Goal: Download file/media

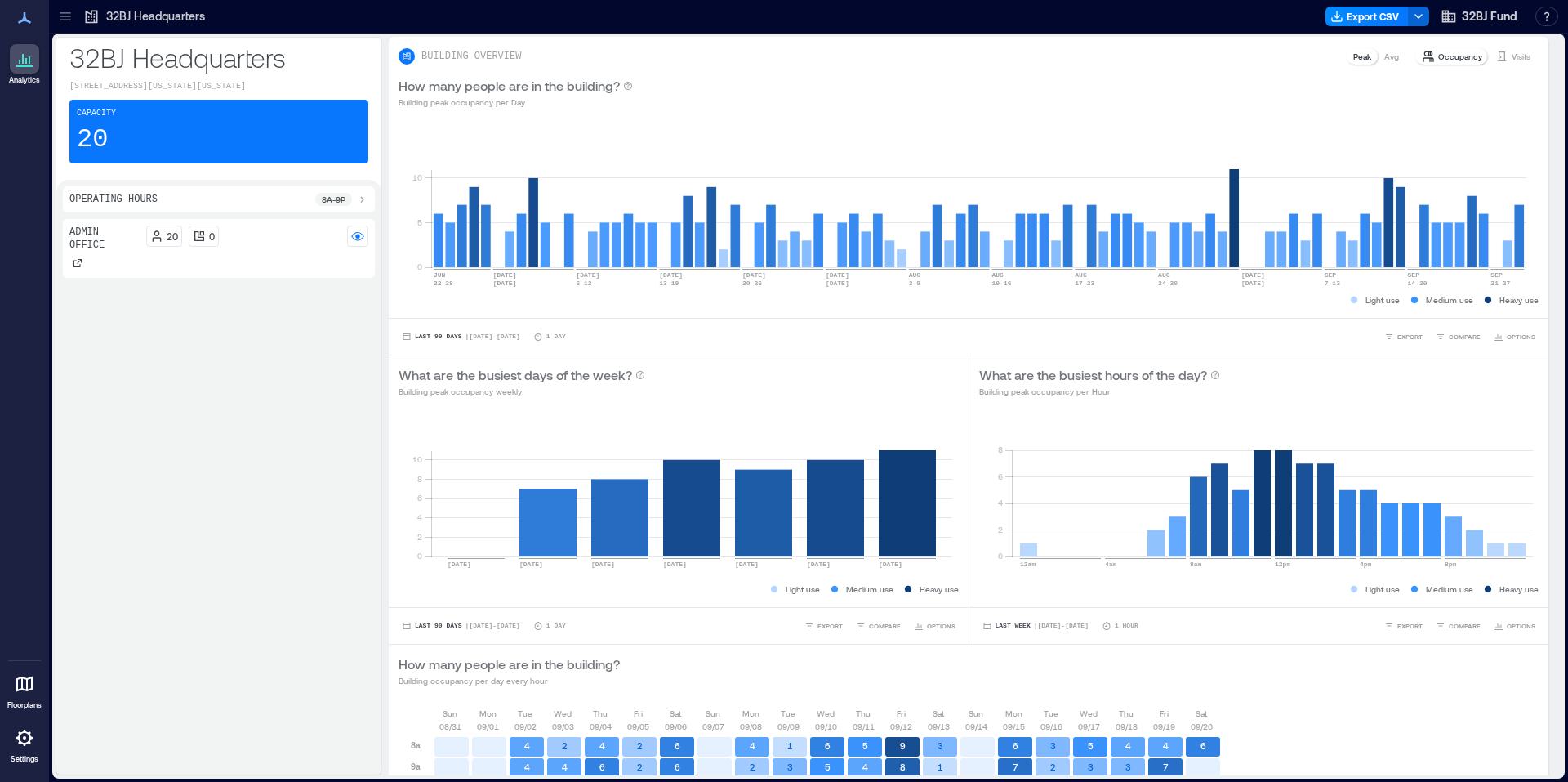
click at [69, 16] on icon at bounding box center [65, 16] width 10 height 2
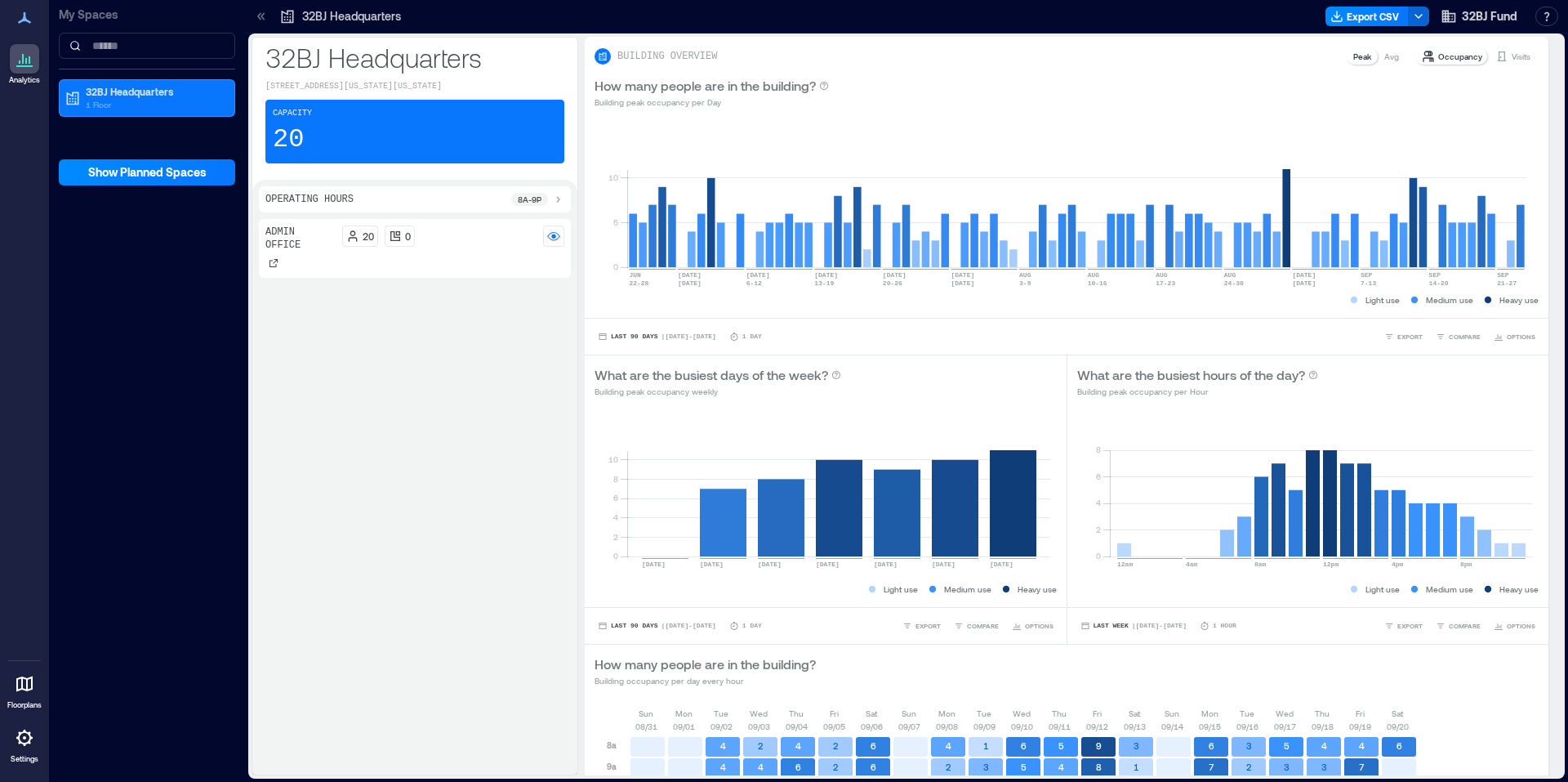
click at [69, 16] on p "My Spaces" at bounding box center [147, 14] width 177 height 16
click at [246, 14] on div "32BJ Headquarters Export CSV 32BJ Fund Resources API Documentation Help Center …" at bounding box center [906, 16] width 1323 height 33
click at [249, 17] on div at bounding box center [261, 16] width 26 height 26
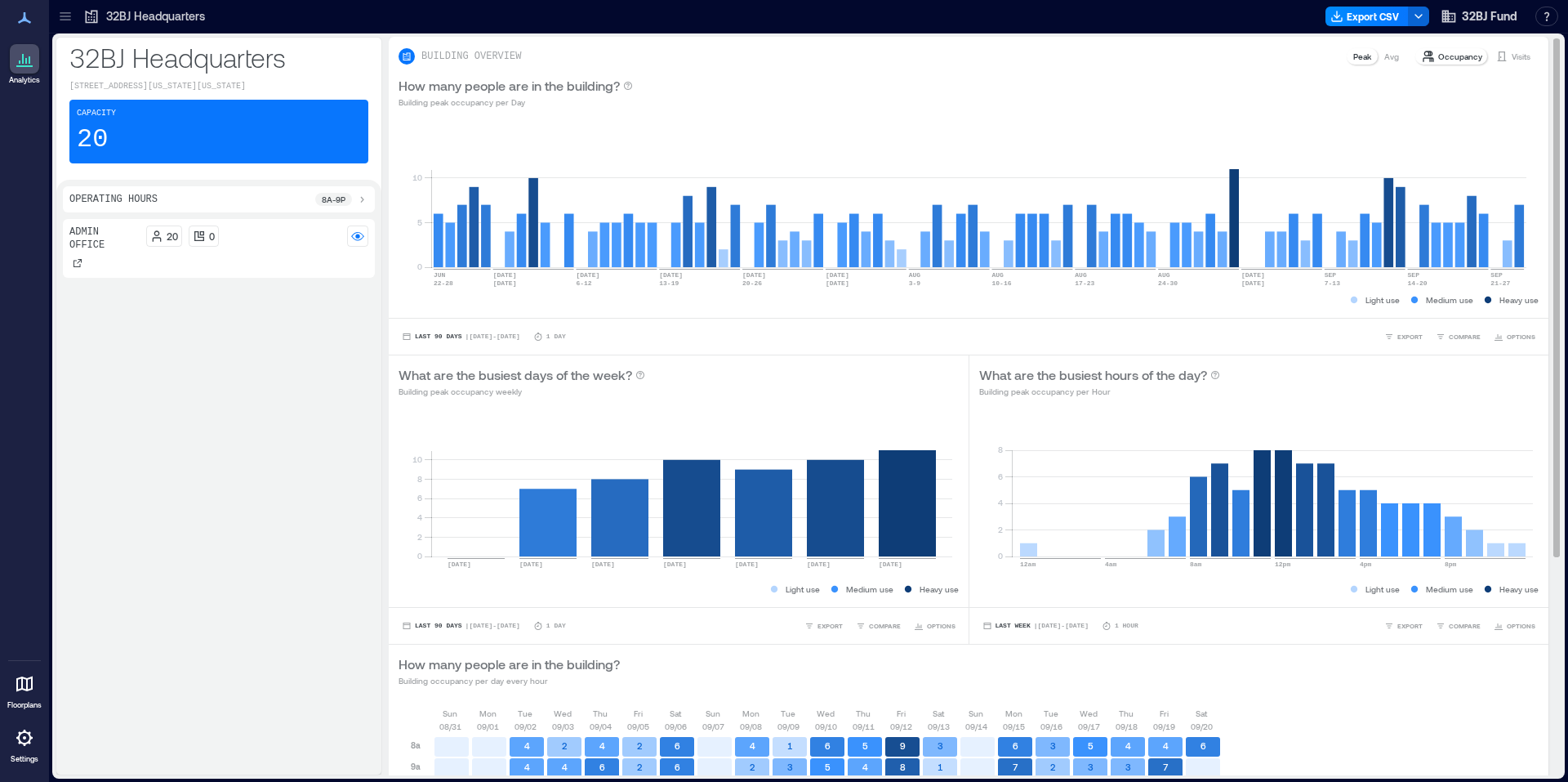
click at [1512, 55] on p "Visits" at bounding box center [1521, 56] width 19 height 13
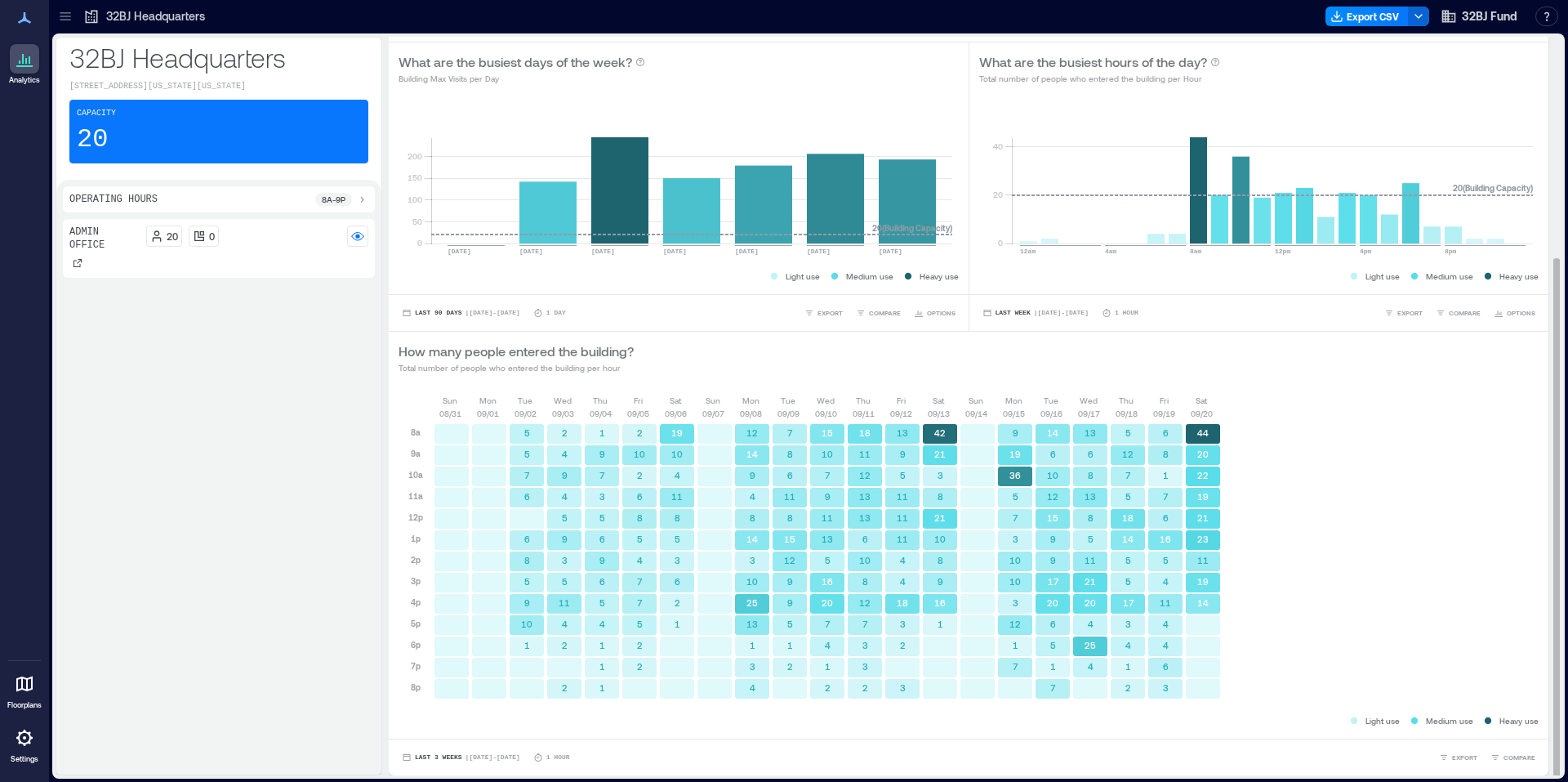
scroll to position [150, 0]
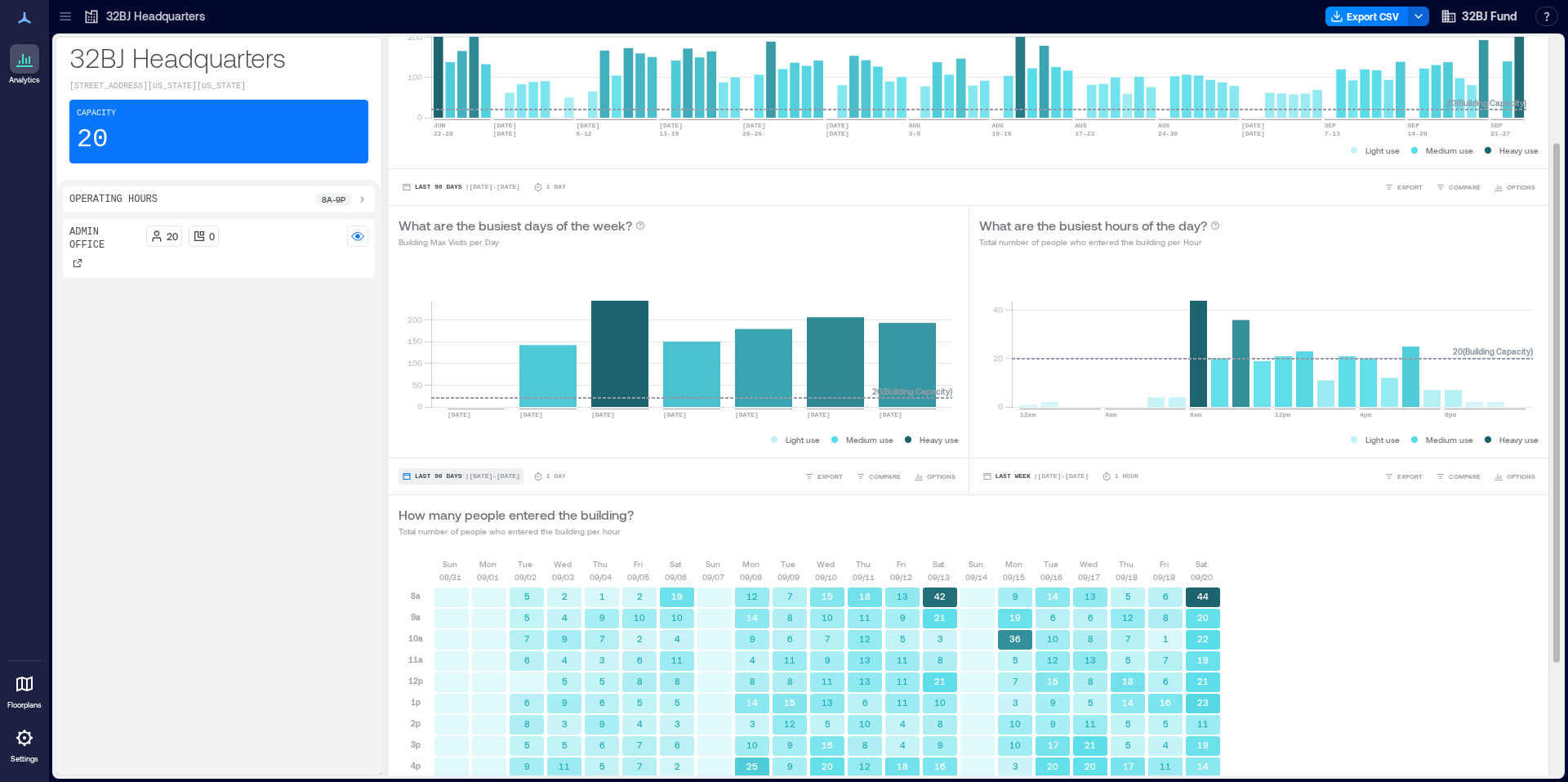
click at [486, 479] on button "Last 90 Days | Jun 24 - Sep 23" at bounding box center [461, 476] width 125 height 16
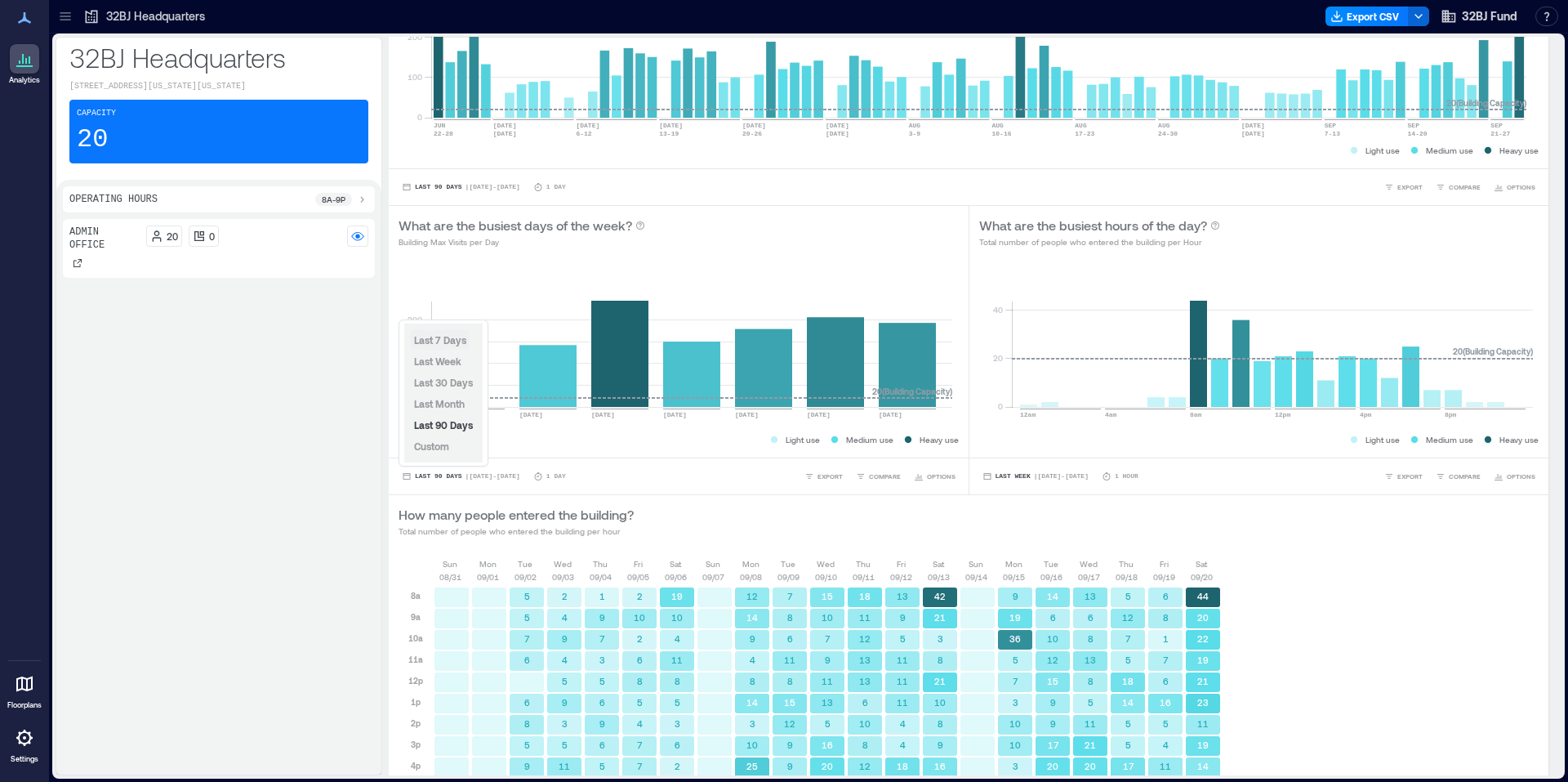
click at [449, 341] on span "Last 7 Days" at bounding box center [439, 339] width 52 height 11
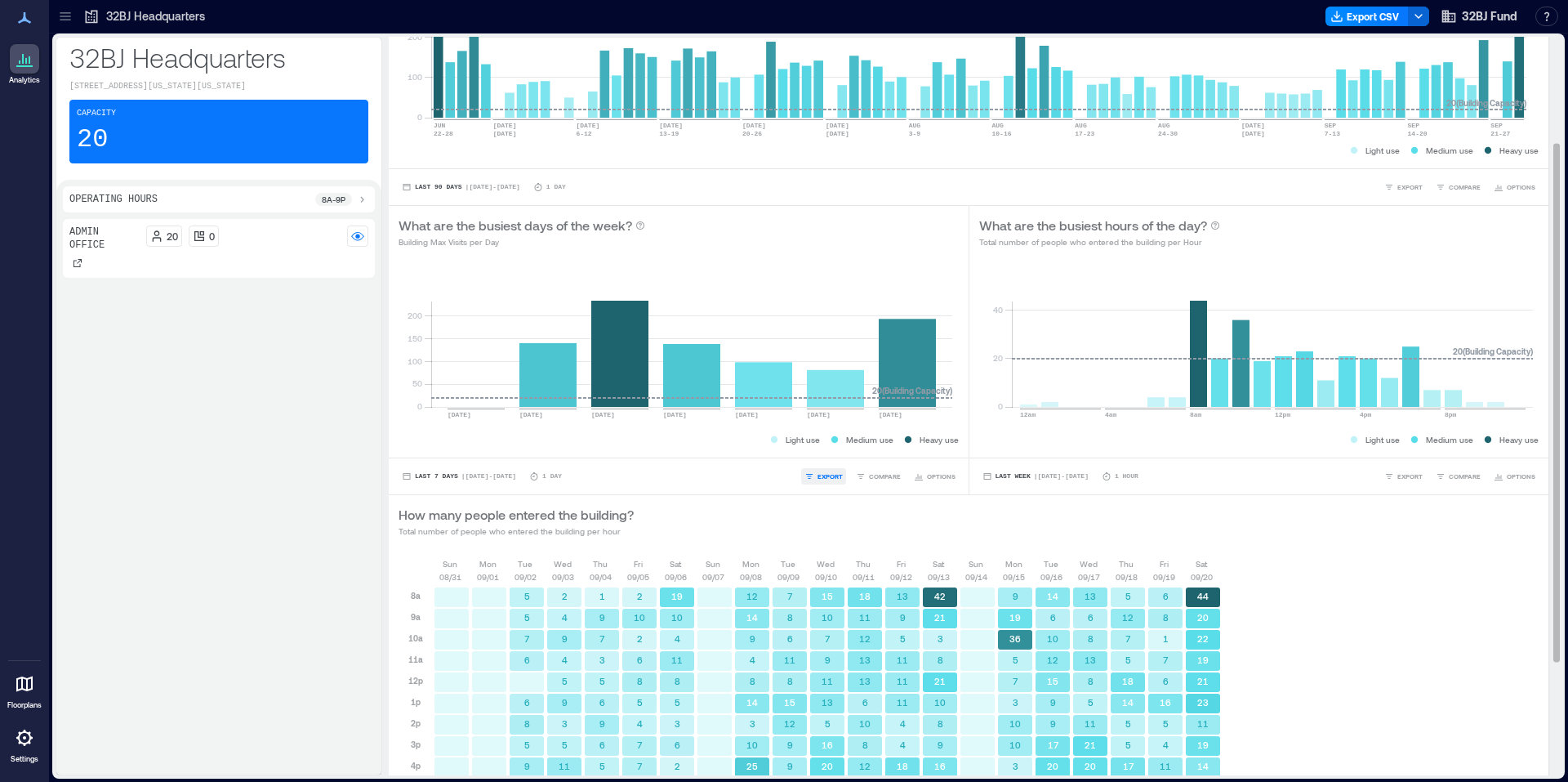
click at [818, 480] on span "EXPORT" at bounding box center [830, 476] width 25 height 10
click at [825, 455] on span "CSV" at bounding box center [829, 453] width 13 height 10
